Goal: Task Accomplishment & Management: Manage account settings

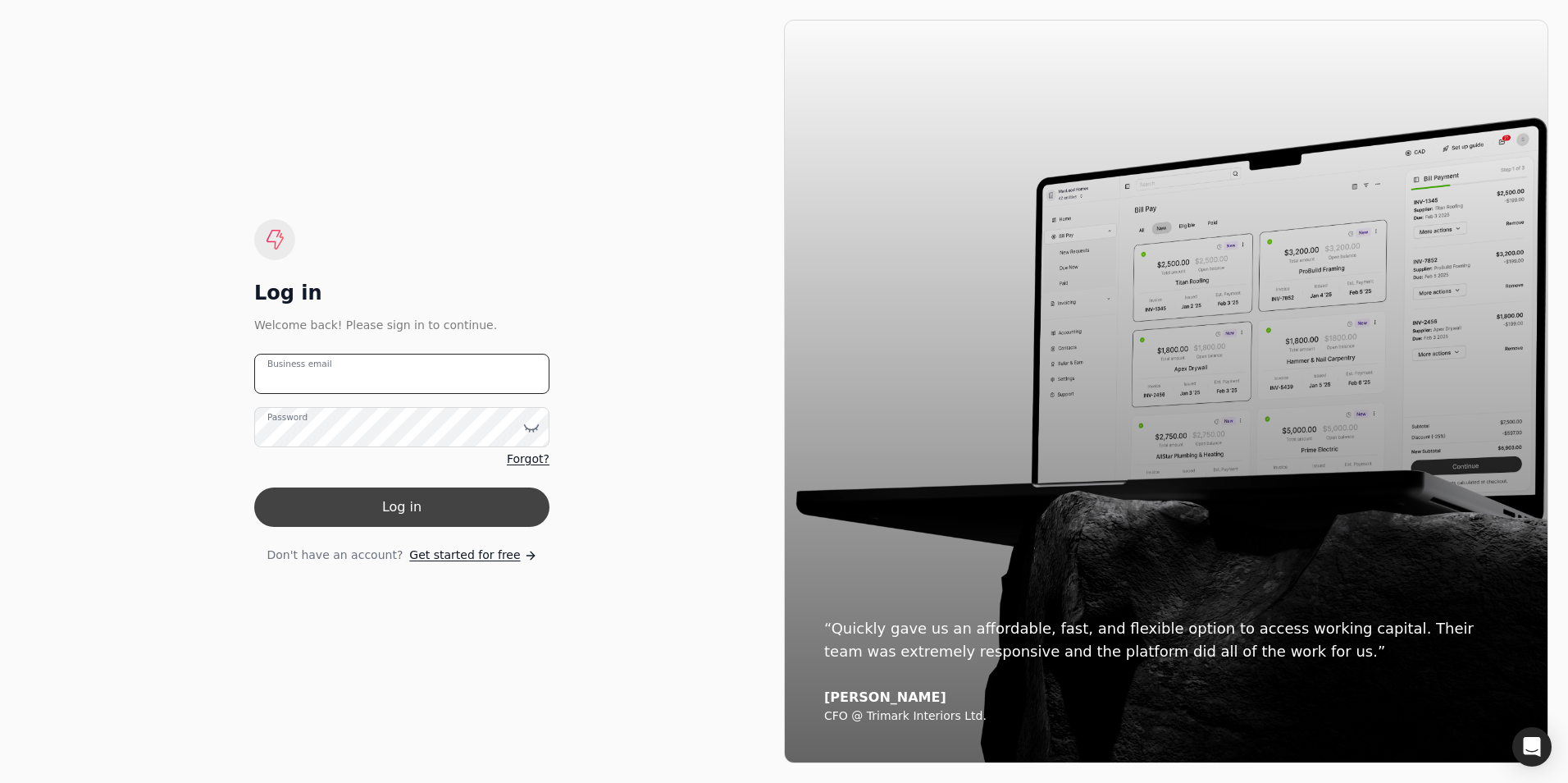
type email "[PERSON_NAME][EMAIL_ADDRESS][DOMAIN_NAME]"
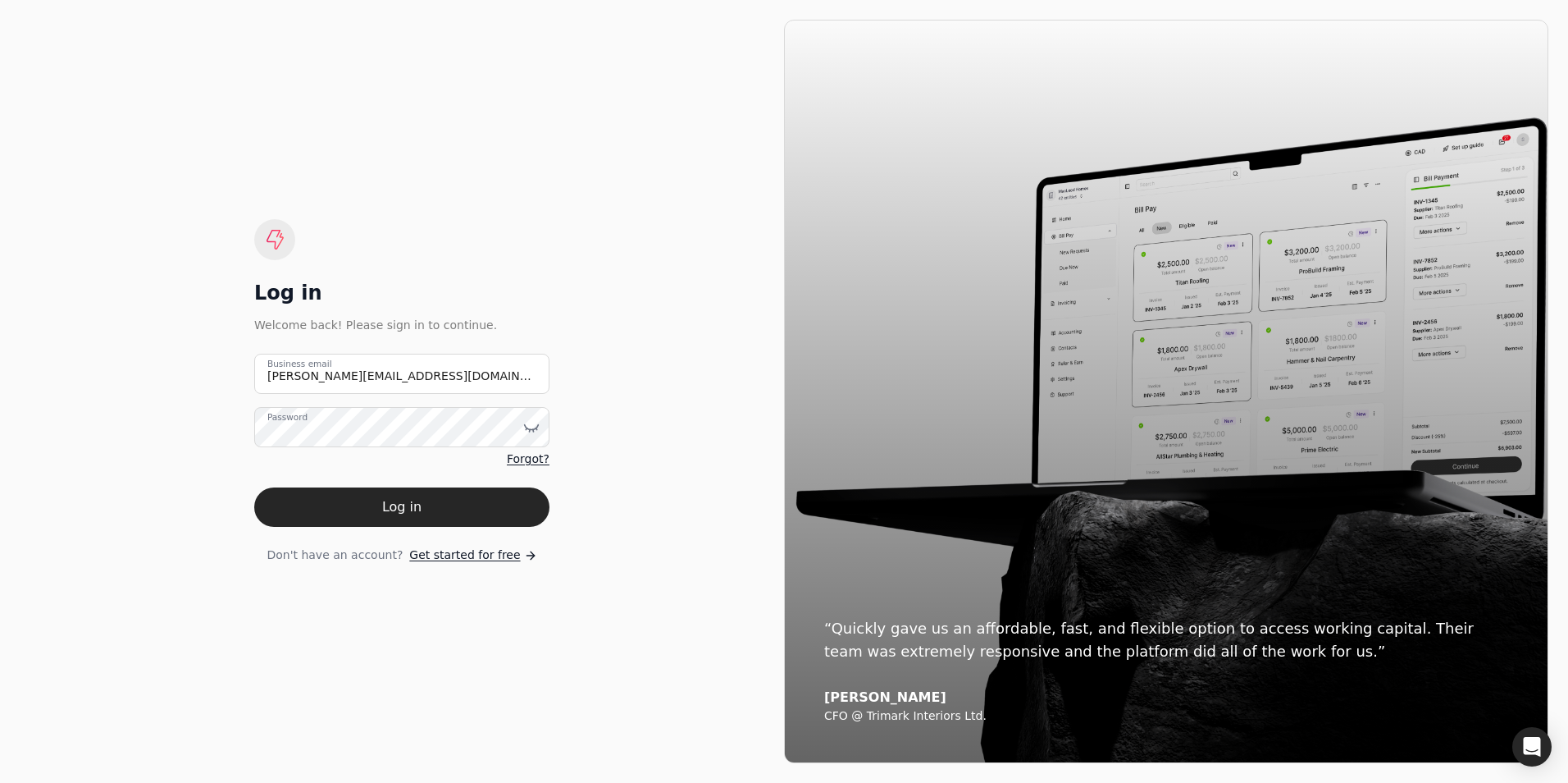
click at [375, 495] on button "Log in" at bounding box center [402, 507] width 295 height 39
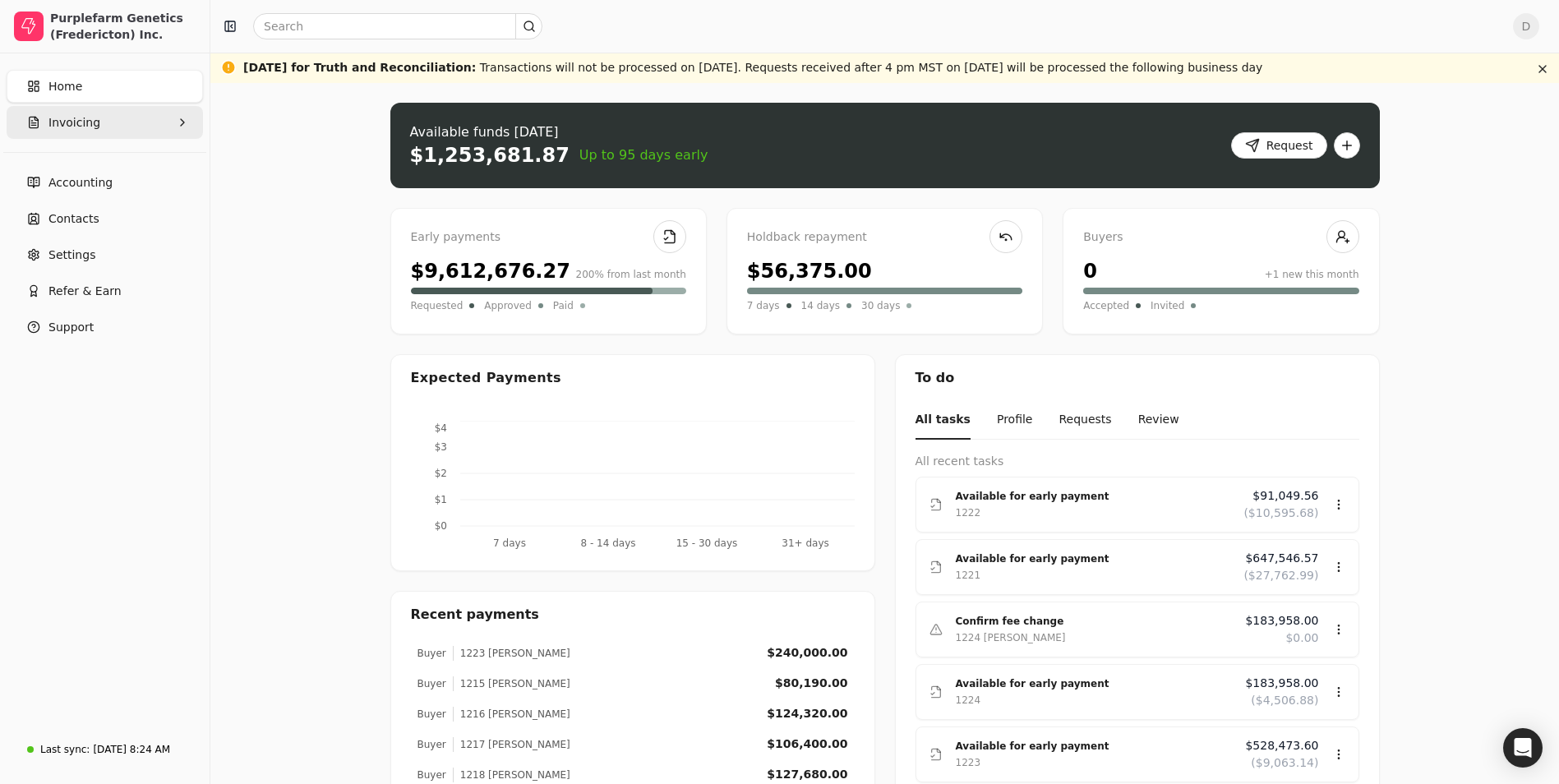
click at [172, 125] on button "Invoicing" at bounding box center [104, 122] width 196 height 33
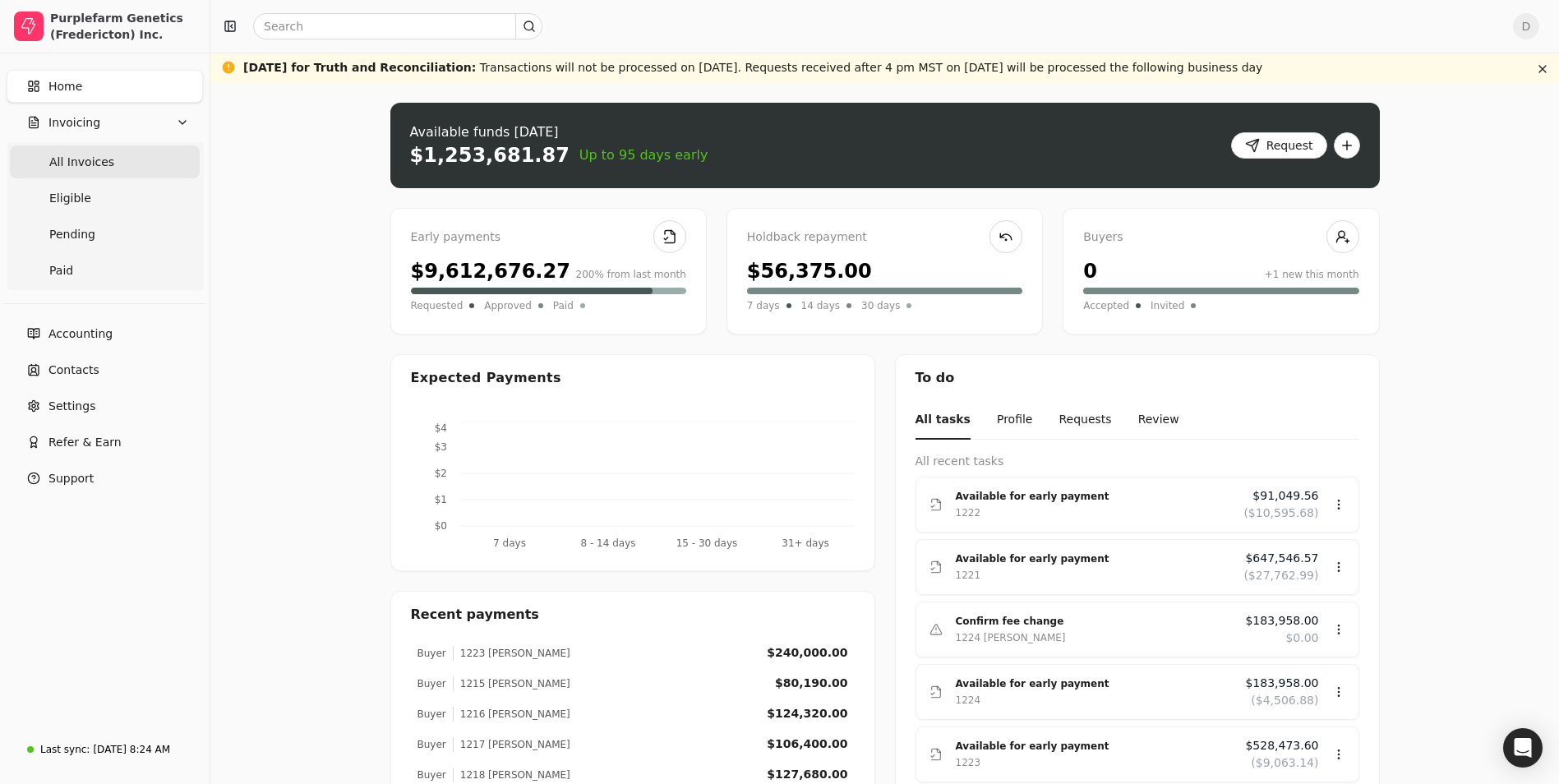
click at [125, 166] on Invoices "All Invoices" at bounding box center [104, 162] width 190 height 33
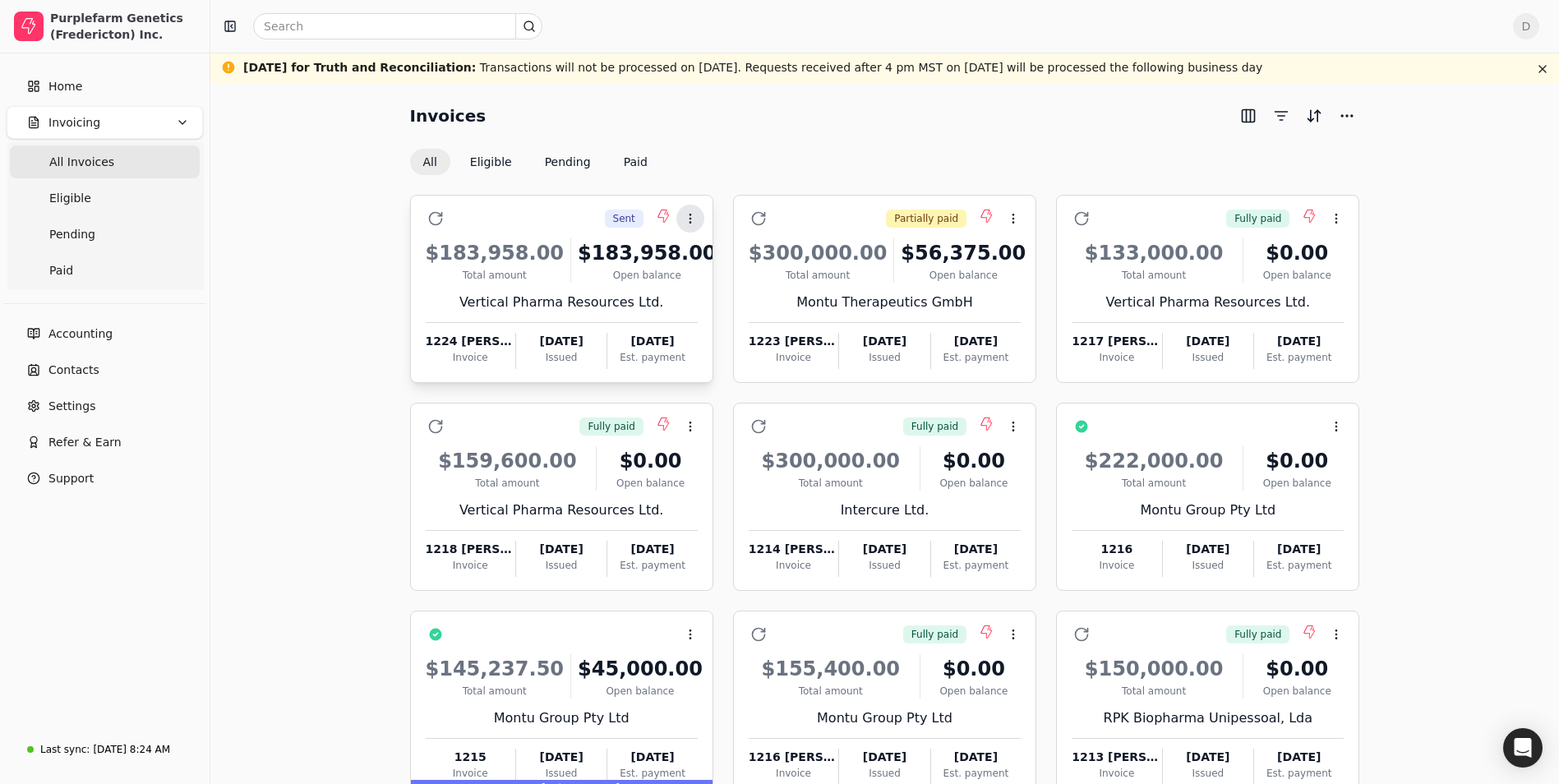
click at [693, 221] on icon at bounding box center [690, 219] width 13 height 13
click at [703, 253] on span "Open" at bounding box center [715, 259] width 30 height 17
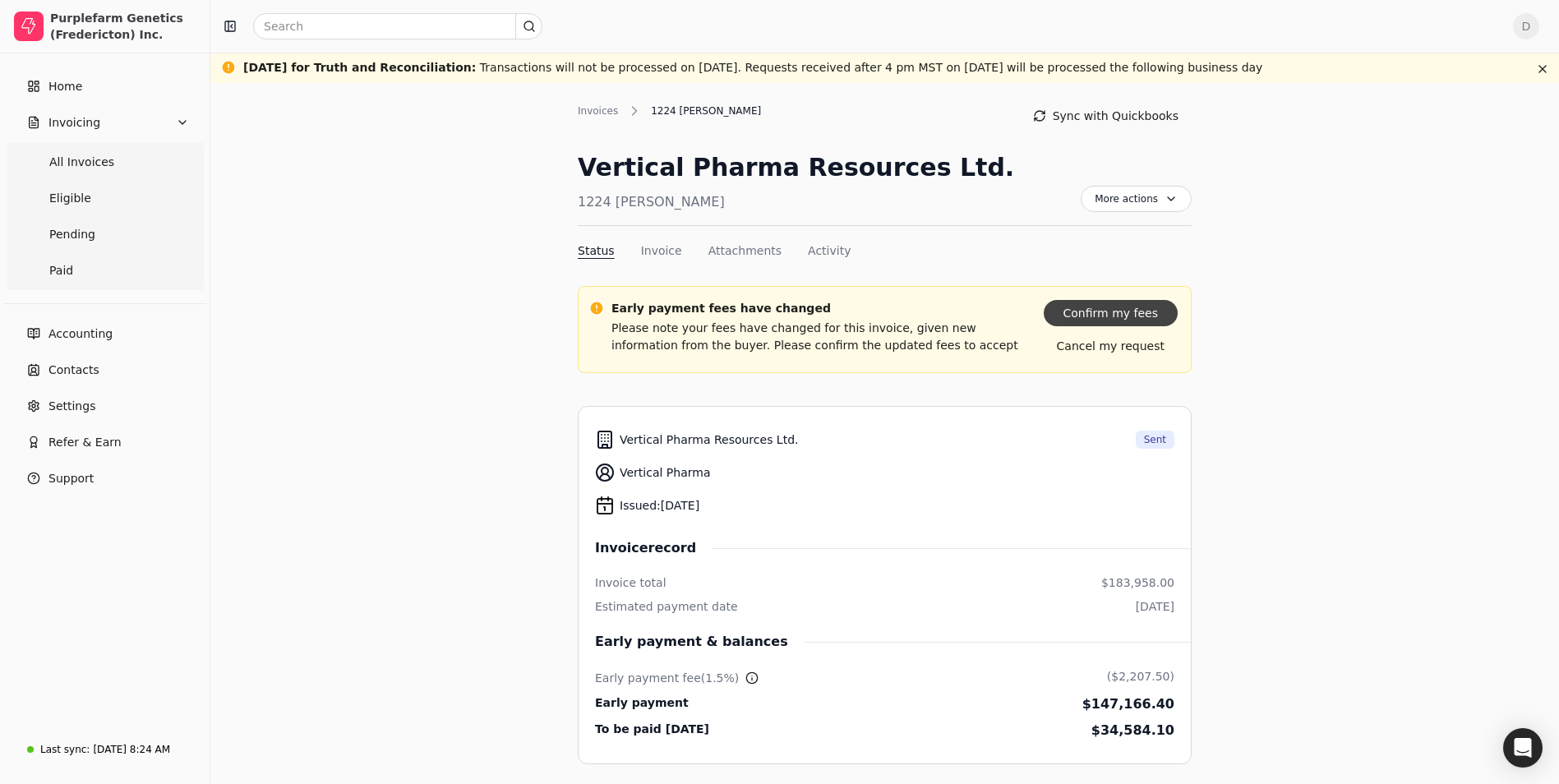
click at [1150, 318] on button "Confirm my fees" at bounding box center [1111, 312] width 134 height 26
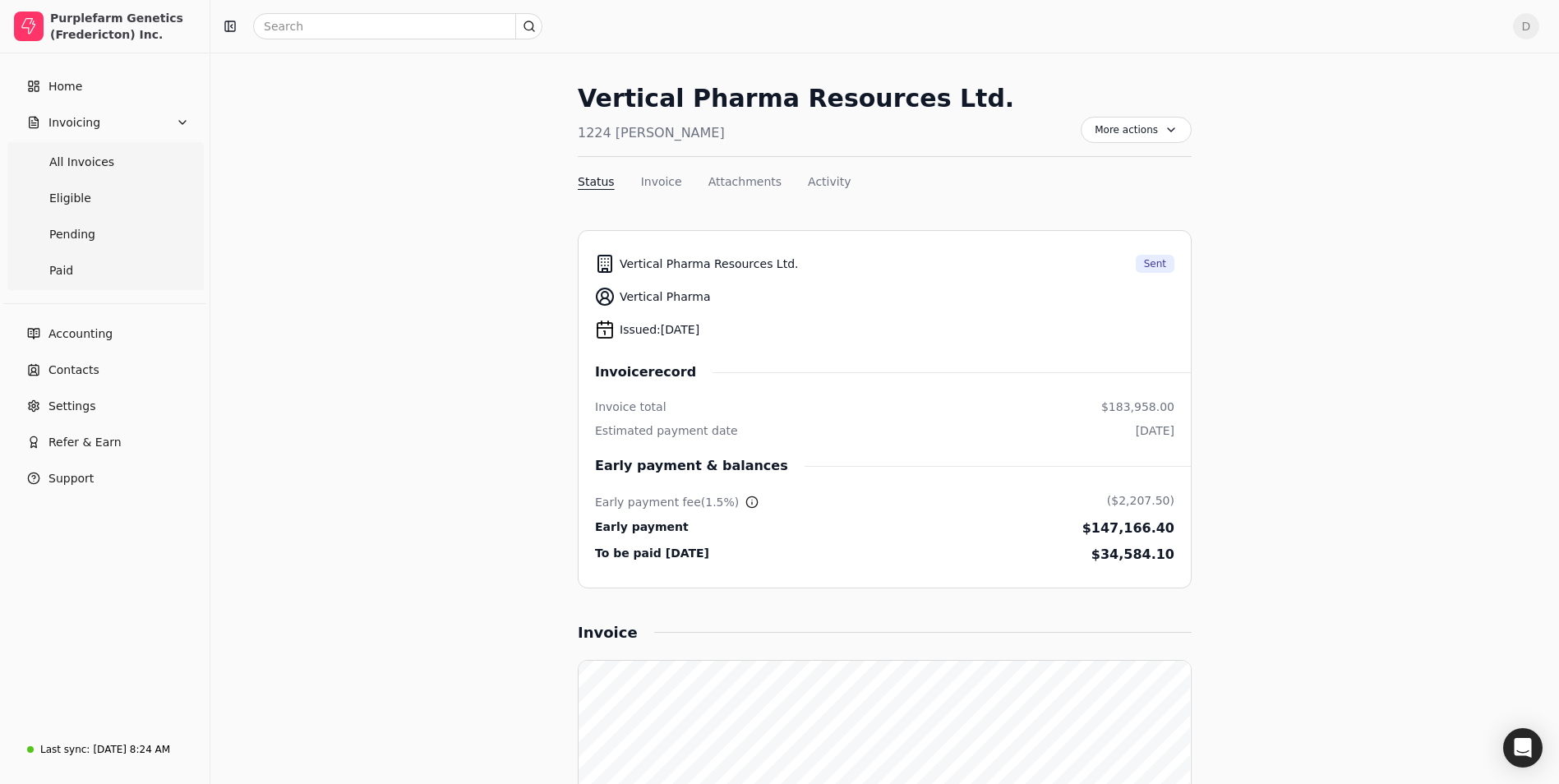
scroll to position [65, 0]
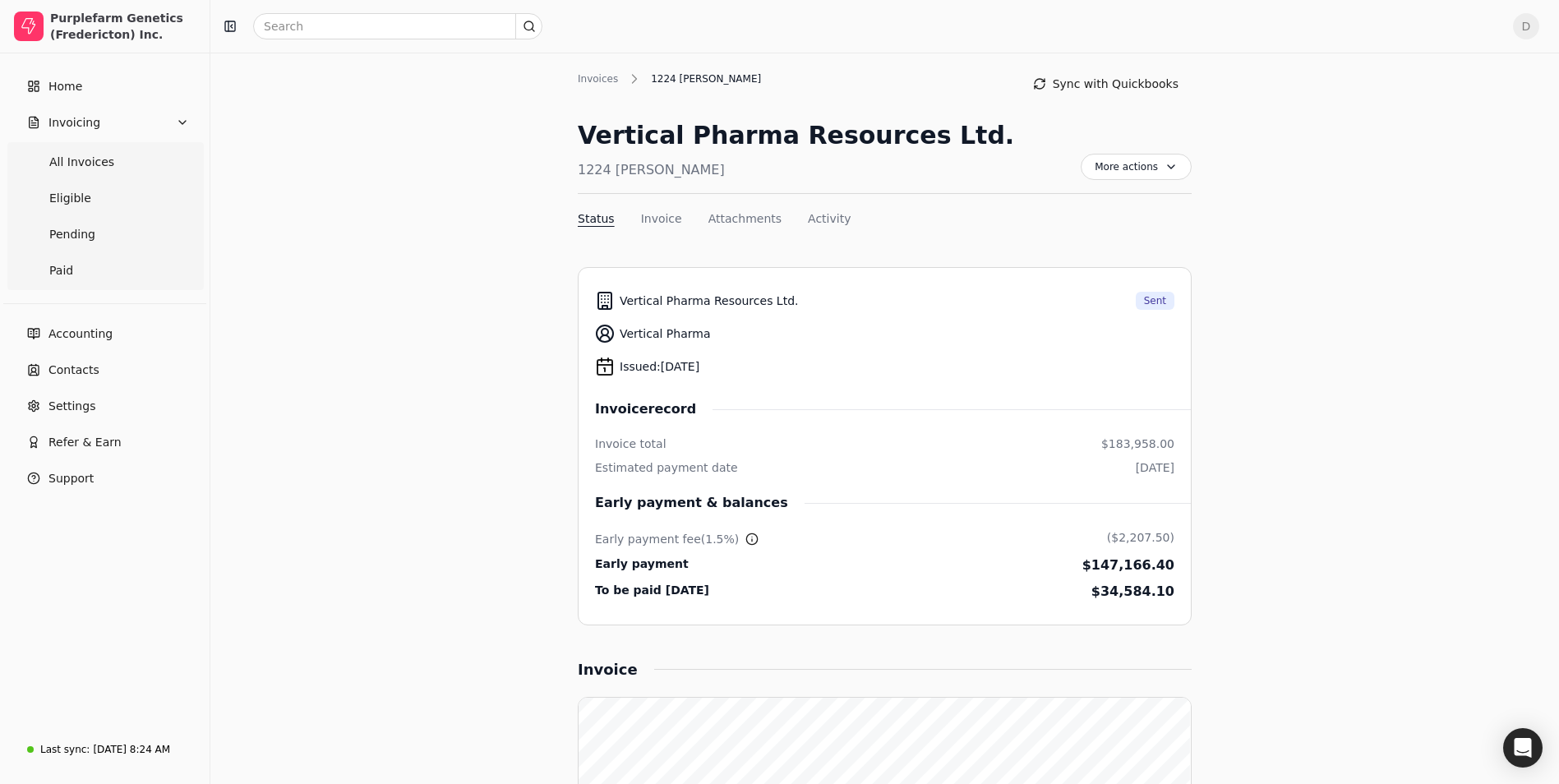
scroll to position [0, 0]
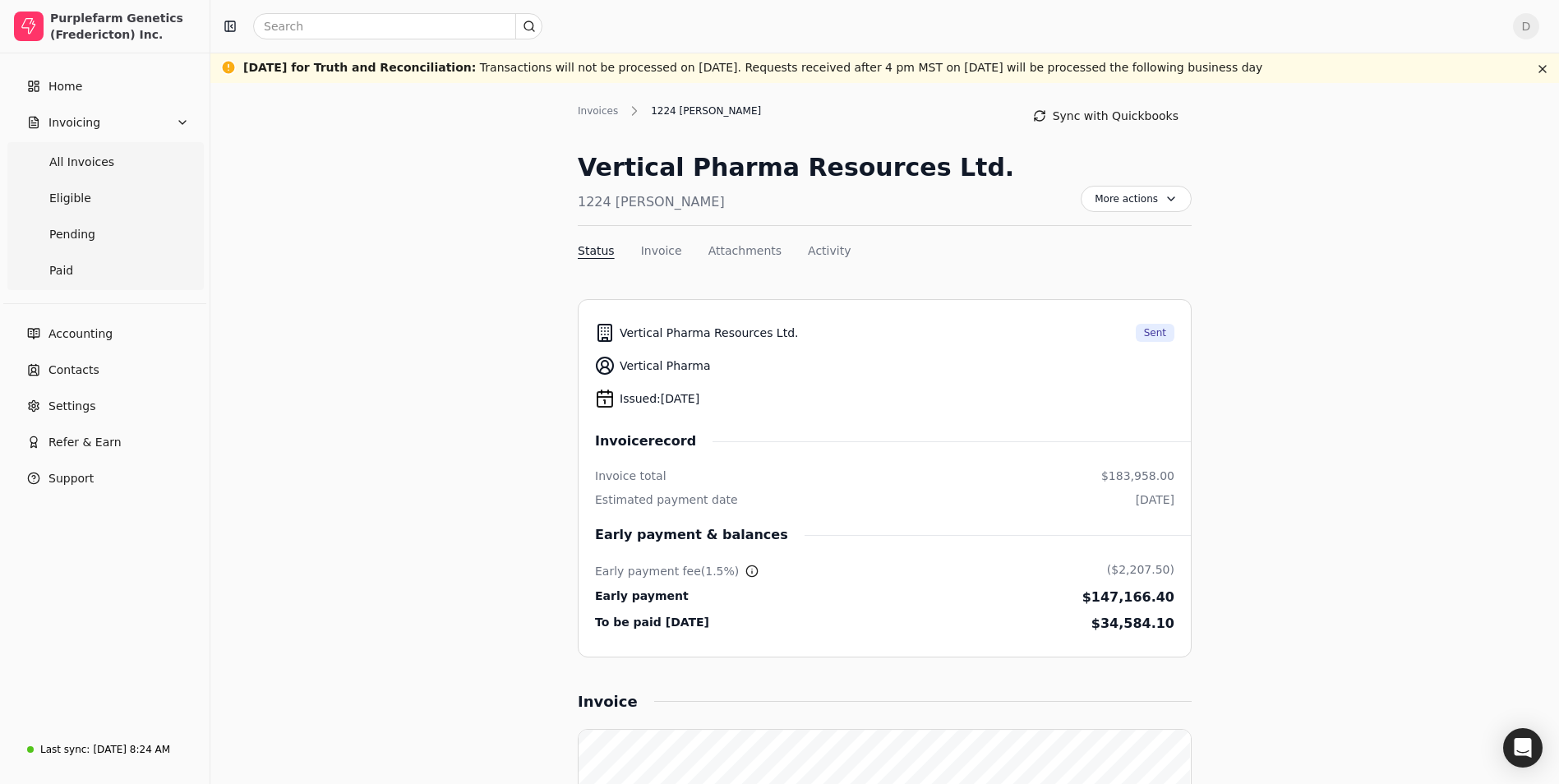
click at [123, 83] on link "Home" at bounding box center [104, 86] width 196 height 33
